Goal: Navigation & Orientation: Understand site structure

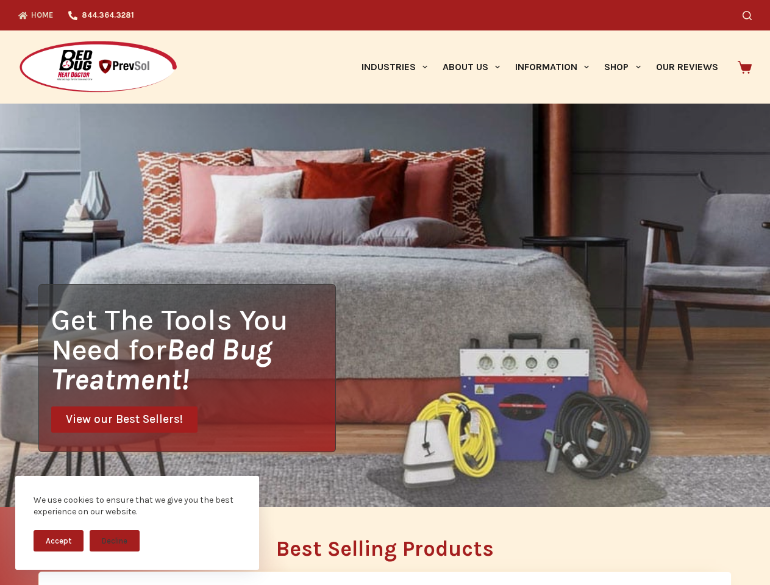
click at [385, 293] on div "Get The Tools You Need for Bed Bug Treatment! View our Best Sellers!" at bounding box center [385, 305] width 770 height 403
click at [59, 541] on button "Accept" at bounding box center [59, 540] width 50 height 21
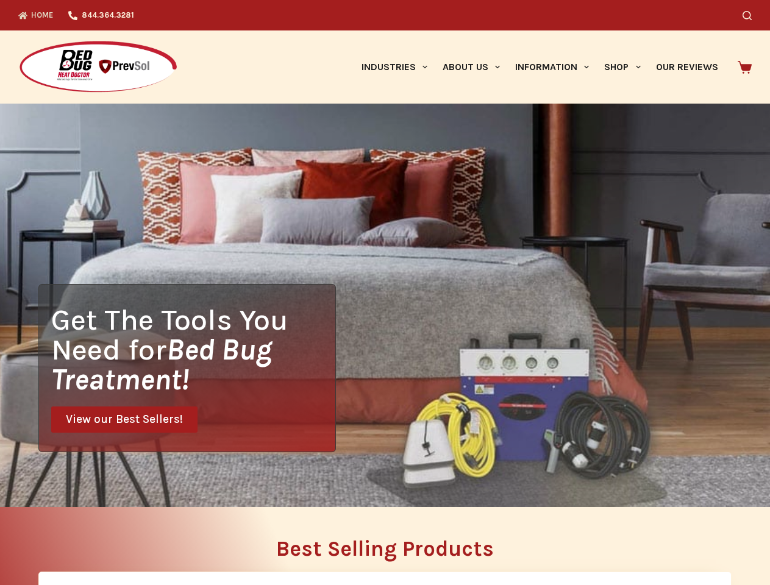
click at [115, 541] on button "Decline" at bounding box center [115, 549] width 50 height 21
click at [751, 15] on icon "Search" at bounding box center [746, 15] width 9 height 9
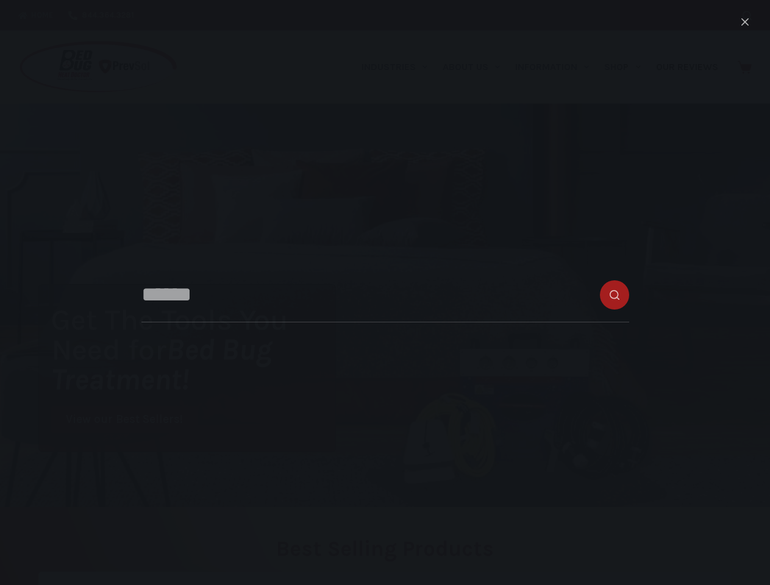
click at [399, 67] on link "Industries" at bounding box center [393, 66] width 81 height 73
click at [476, 67] on link "About Us" at bounding box center [471, 66] width 73 height 73
click at [557, 67] on link "Information" at bounding box center [552, 66] width 89 height 73
click at [627, 67] on link "Shop" at bounding box center [622, 66] width 51 height 73
